Goal: Transaction & Acquisition: Purchase product/service

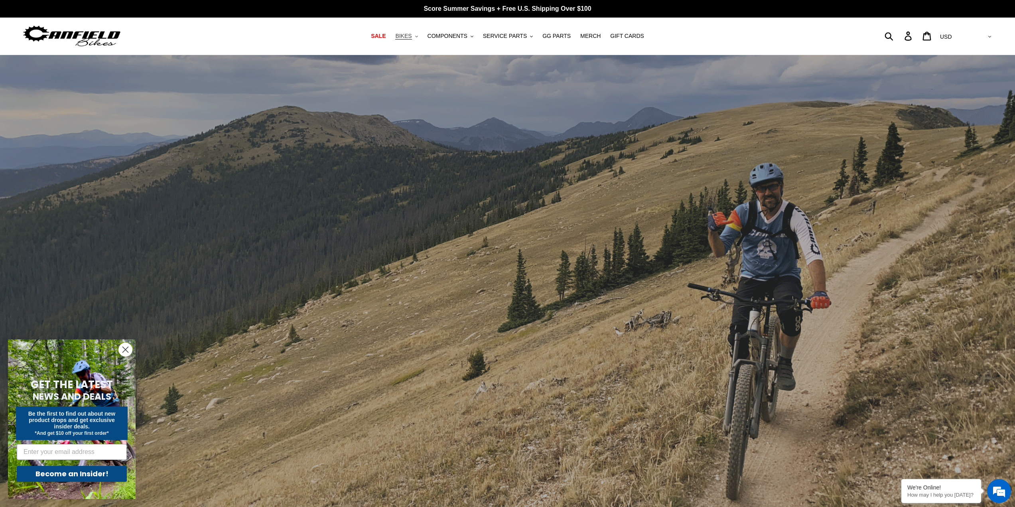
click at [412, 38] on span "BIKES" at bounding box center [403, 36] width 16 height 7
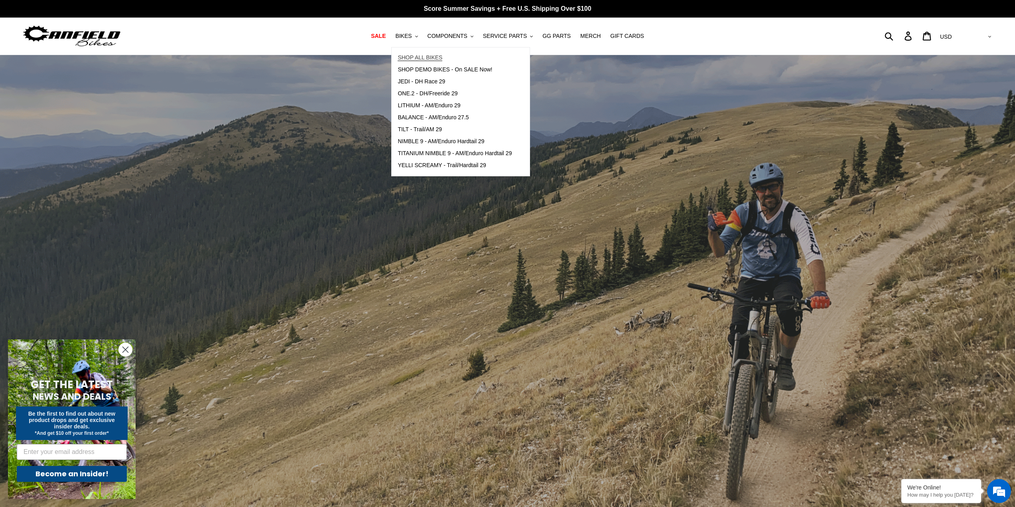
click at [423, 54] on span "SHOP ALL BIKES" at bounding box center [420, 57] width 45 height 7
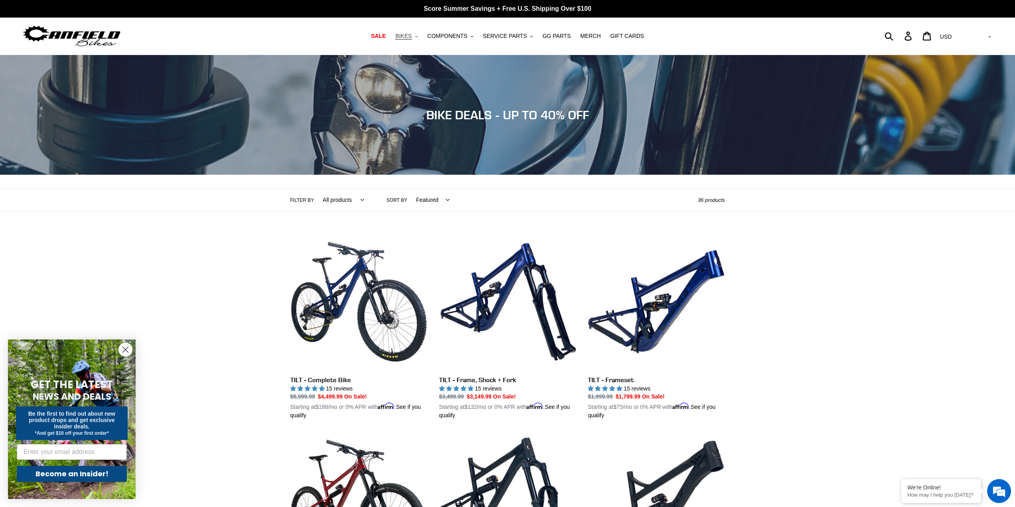
click at [412, 36] on span "BIKES" at bounding box center [403, 36] width 16 height 7
click at [545, 33] on span "GG PARTS" at bounding box center [556, 36] width 28 height 7
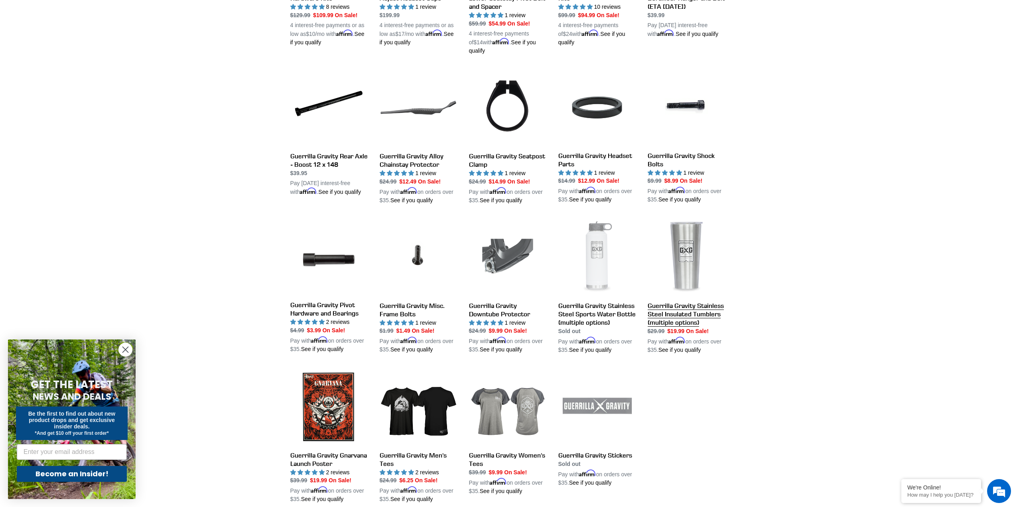
click at [685, 302] on link "Guerrilla Gravity Stainless Steel Insulated Tumblers (multiple options)" at bounding box center [686, 287] width 77 height 136
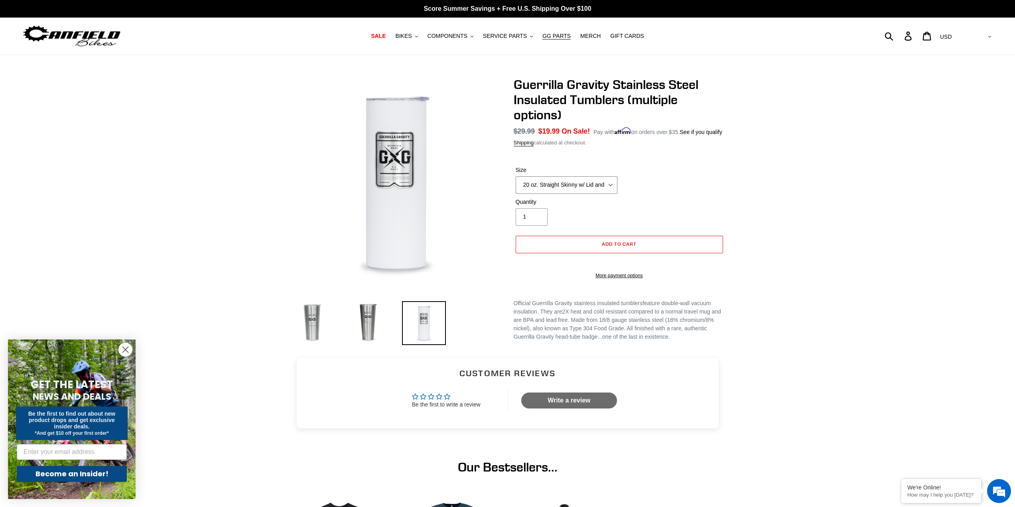
click at [554, 179] on select "20 oz. Straight Skinny w/ Lid and Straw - White 24 oz. Tapered Slim w/ Leak Res…" at bounding box center [567, 185] width 102 height 18
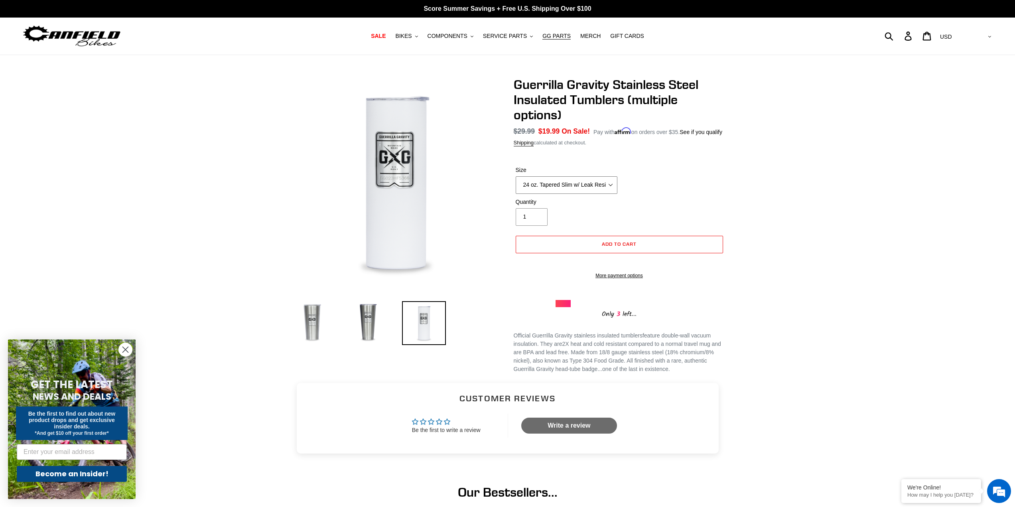
click at [516, 176] on select "20 oz. Straight Skinny w/ Lid and Straw - White 24 oz. Tapered Slim w/ Leak Res…" at bounding box center [567, 185] width 102 height 18
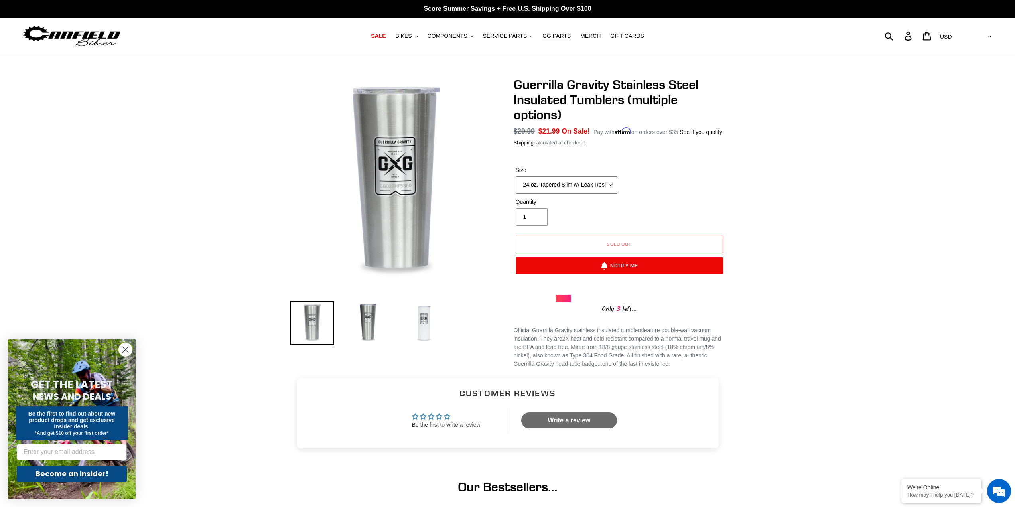
click at [571, 186] on select "20 oz. Straight Skinny w/ Lid and Straw - White 24 oz. Tapered Slim w/ Leak Res…" at bounding box center [567, 185] width 102 height 18
select select "32 oz. Tapered Slim w/ Leak Resistant Slide Lid - Raw"
click at [516, 176] on select "20 oz. Straight Skinny w/ Lid and Straw - White 24 oz. Tapered Slim w/ Leak Res…" at bounding box center [567, 185] width 102 height 18
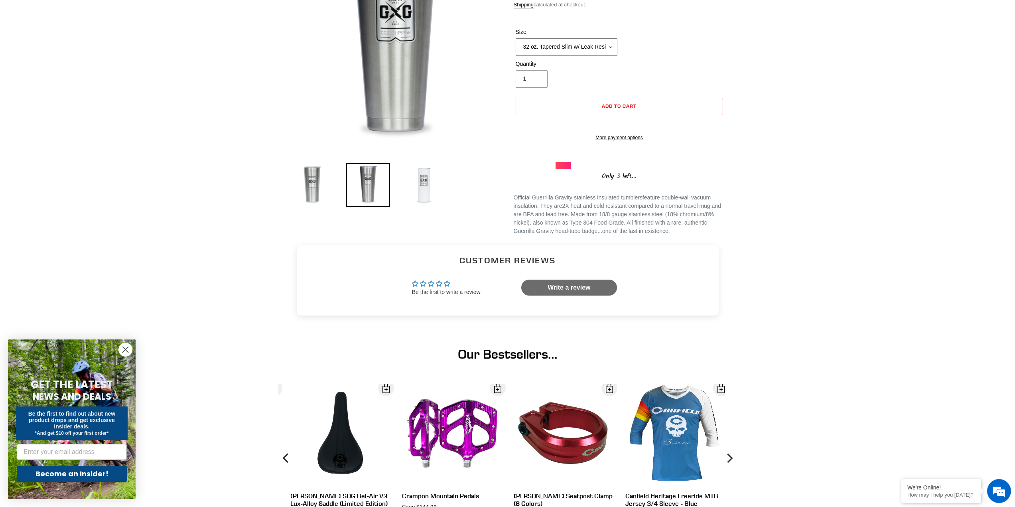
scroll to position [239, 0]
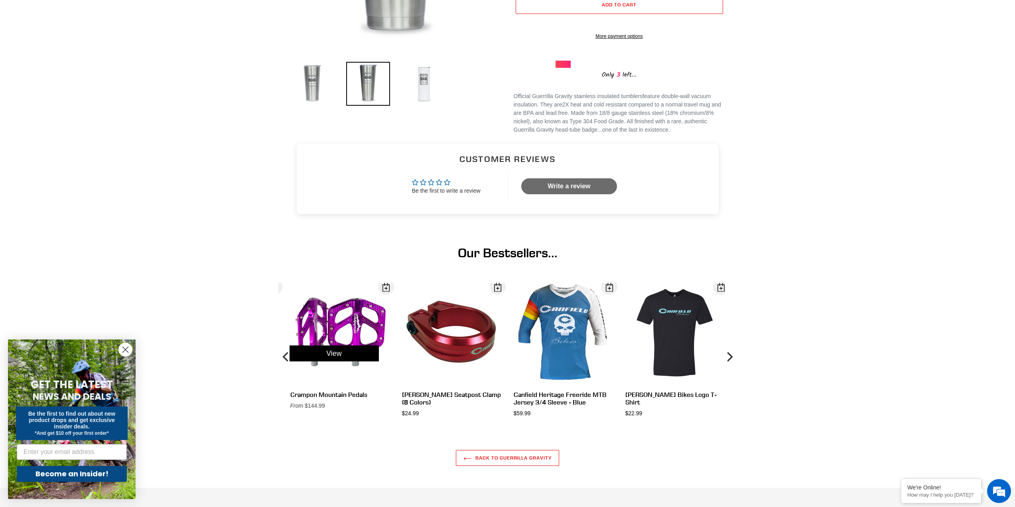
click at [372, 338] on div "View" at bounding box center [334, 353] width 112 height 141
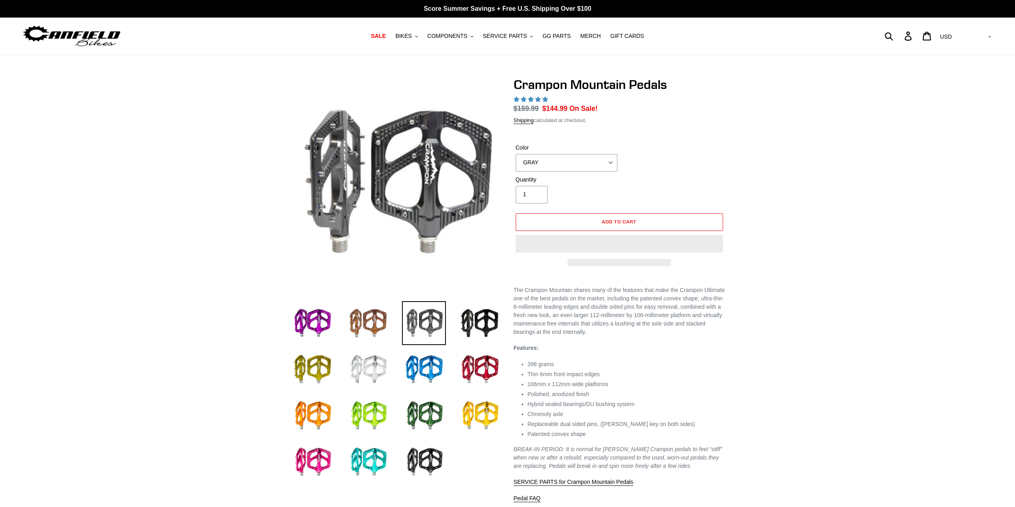
select select "highest-rating"
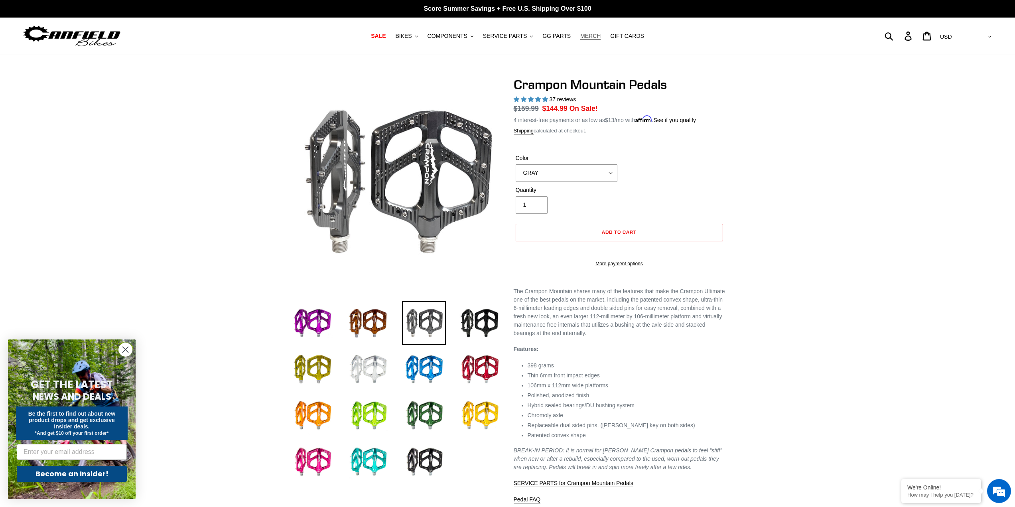
click at [583, 35] on span "MERCH" at bounding box center [590, 36] width 20 height 7
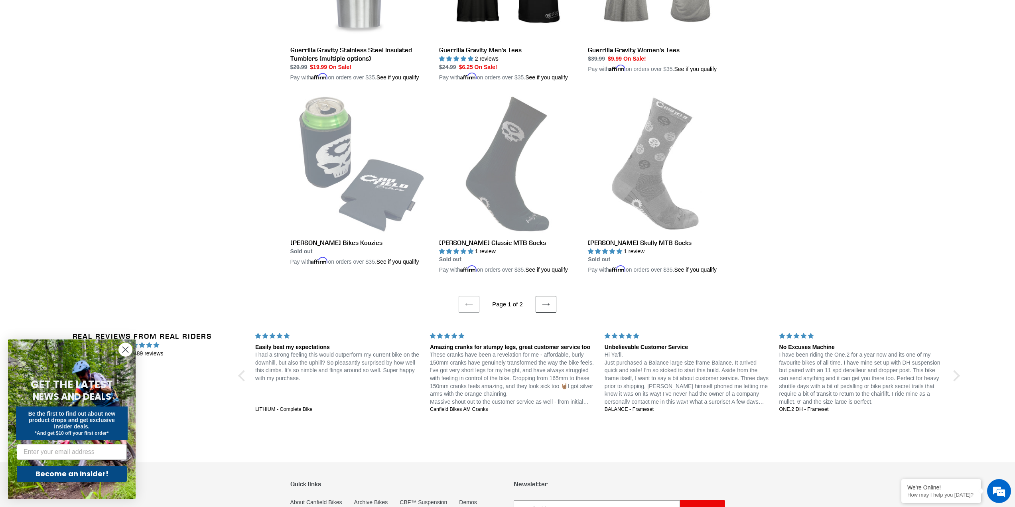
scroll to position [1515, 0]
